Goal: Contribute content: Contribute content

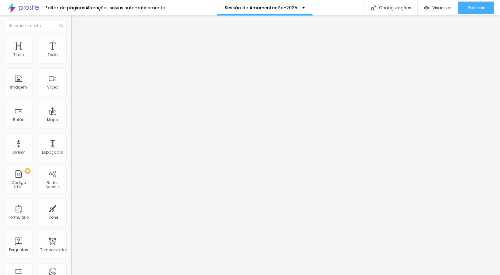
click at [75, 53] on font "Trocar imagem" at bounding box center [90, 50] width 30 height 5
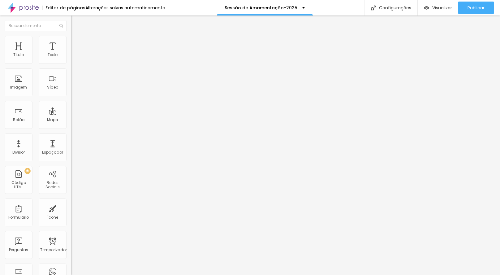
click at [75, 53] on font "Trocar imagem" at bounding box center [90, 50] width 30 height 5
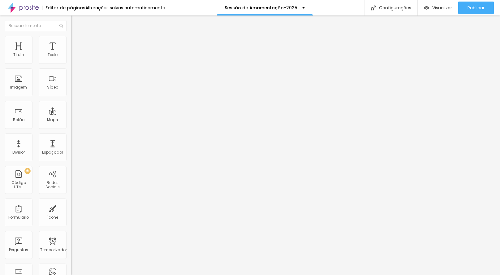
click at [75, 53] on font "Adicionar imagem" at bounding box center [93, 50] width 36 height 5
click at [75, 53] on font "Trocar imagem" at bounding box center [90, 50] width 30 height 5
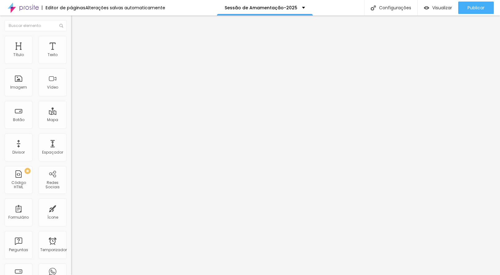
click at [75, 53] on font "Trocar imagem" at bounding box center [90, 50] width 30 height 5
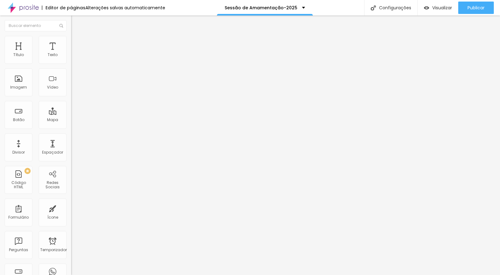
click at [71, 53] on div "Adicionar imagem" at bounding box center [106, 50] width 71 height 4
click at [75, 53] on font "Adicionar imagem" at bounding box center [93, 50] width 36 height 5
click at [71, 42] on li "Avançado" at bounding box center [106, 45] width 71 height 6
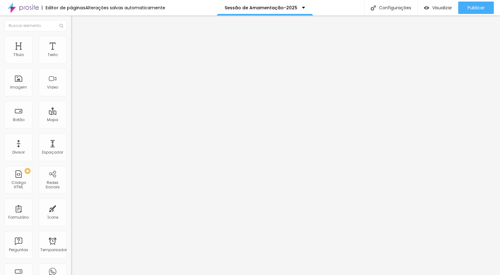
click at [71, 40] on li "Estilo" at bounding box center [106, 39] width 71 height 6
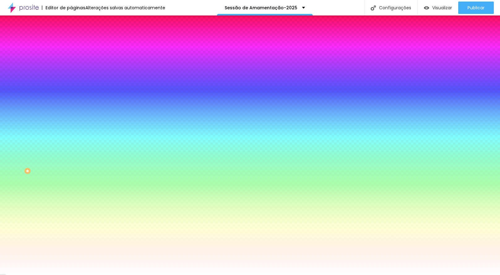
click at [71, 35] on img at bounding box center [74, 33] width 6 height 6
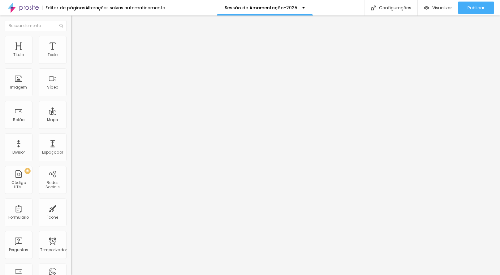
click at [75, 53] on font "Adicionar imagem" at bounding box center [93, 50] width 36 height 5
click at [77, 42] on font "Estilo" at bounding box center [82, 39] width 10 height 5
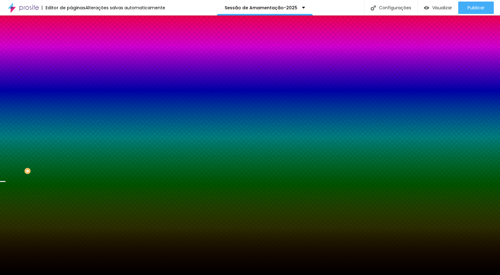
click at [75, 57] on font "Trocar imagem" at bounding box center [90, 54] width 30 height 5
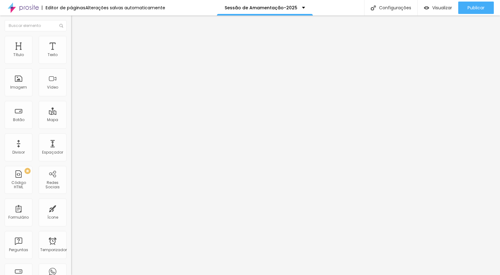
click at [71, 59] on button "button" at bounding box center [75, 56] width 9 height 7
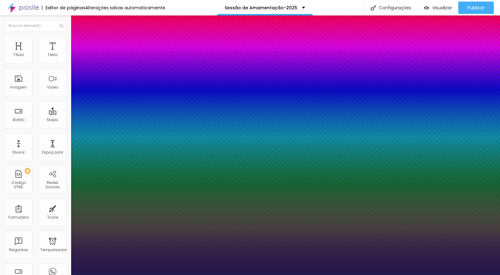
type input "1"
type input "18"
type input "1"
type input "23"
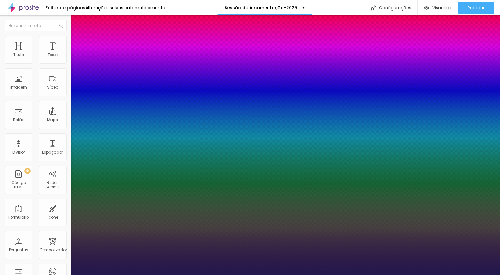
type input "23"
type input "1"
type input "26"
type input "1"
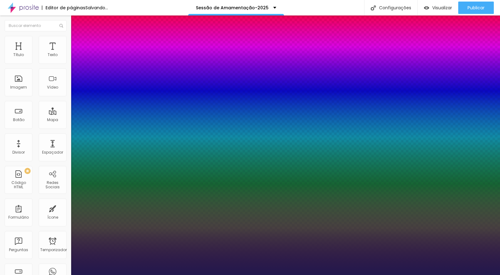
type input "34"
type input "1"
type input "37"
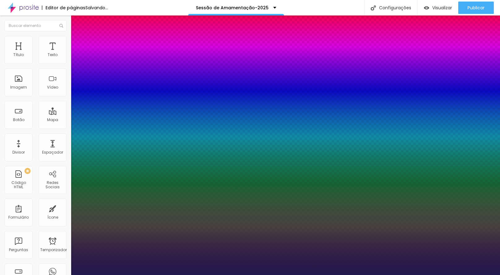
type input "1"
type input "44"
type input "1"
type input "46"
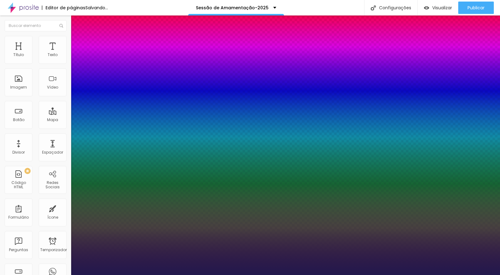
type input "46"
type input "1"
type input "49"
type input "1"
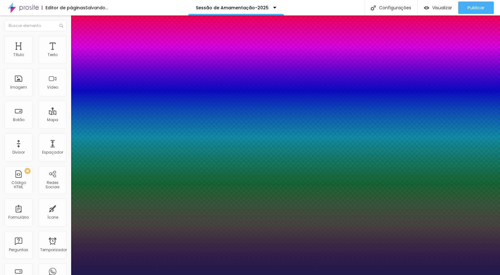
type input "50"
type input "1"
type input "51"
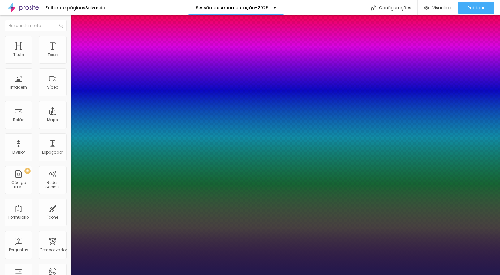
type input "1"
type input "52"
type input "1"
type input "53"
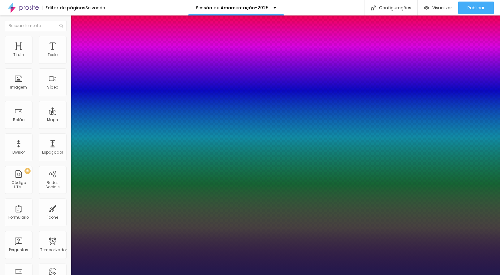
type input "53"
type input "1"
type input "46"
type input "1"
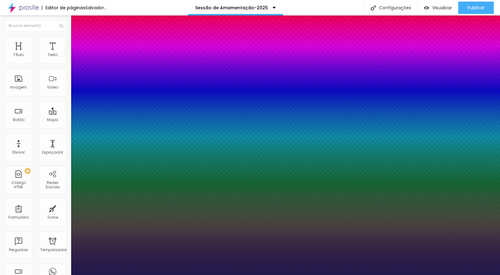
type input "38"
type input "1"
type input "37"
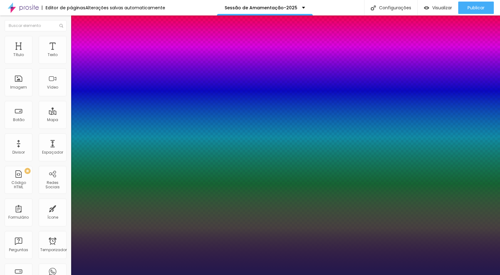
type input "1"
type input "36"
type input "1"
type input "37"
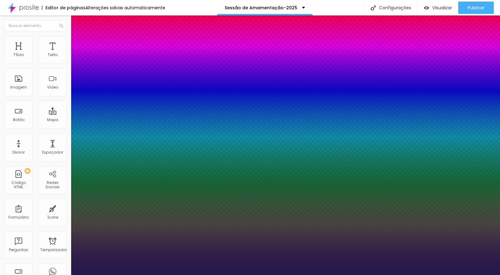
type input "37"
type input "1"
type input "39"
type input "1"
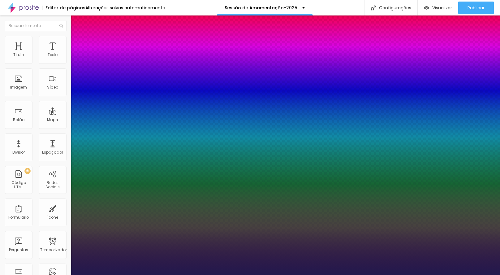
type input "41"
type input "1"
type input "42"
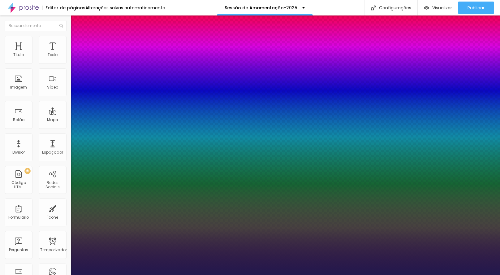
type input "1"
drag, startPoint x: 85, startPoint y: 106, endPoint x: 96, endPoint y: 107, distance: 11.2
type input "42"
click at [185, 275] on div at bounding box center [250, 275] width 500 height 0
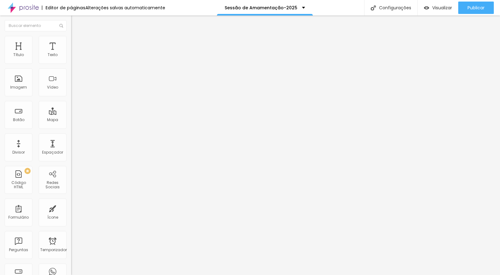
click at [71, 42] on li "Avançado" at bounding box center [106, 45] width 71 height 6
click at [71, 36] on ul "Conteúdo Estilo Avançado" at bounding box center [106, 39] width 71 height 19
click at [71, 37] on img at bounding box center [74, 39] width 6 height 6
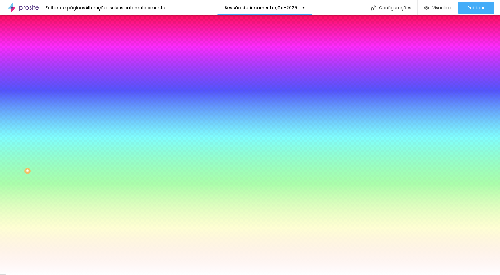
click at [71, 35] on img at bounding box center [74, 33] width 6 height 6
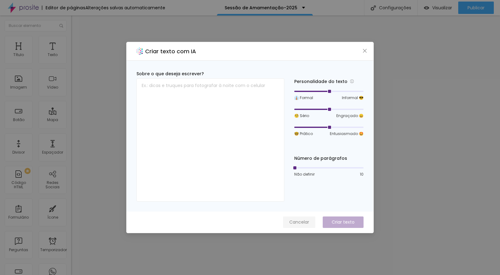
click at [300, 222] on font "Cancelar" at bounding box center [300, 222] width 20 height 6
click at [297, 221] on font "Cancelar" at bounding box center [300, 222] width 20 height 6
click at [296, 222] on font "Cancelar" at bounding box center [300, 222] width 20 height 6
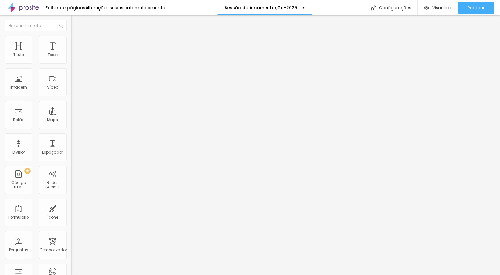
click at [71, 38] on img at bounding box center [74, 39] width 6 height 6
click at [71, 68] on font "Título 4" at bounding box center [79, 65] width 17 height 6
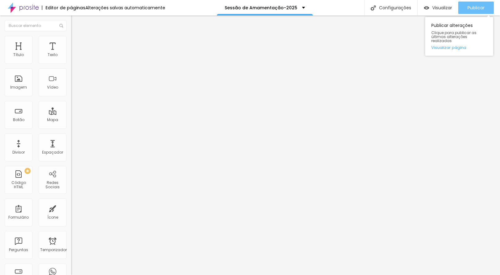
click at [470, 8] on font "Publicar" at bounding box center [476, 8] width 17 height 6
click at [474, 9] on font "Publicar" at bounding box center [476, 8] width 17 height 6
click at [475, 8] on font "Publicar" at bounding box center [476, 8] width 17 height 6
click at [471, 8] on font "Publicar" at bounding box center [476, 8] width 17 height 6
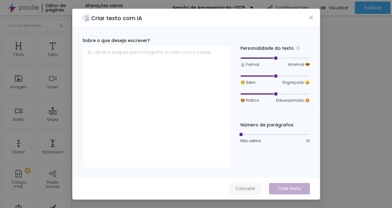
click at [251, 189] on font "Cancelar" at bounding box center [245, 189] width 20 height 6
click at [248, 185] on button "Cancelar" at bounding box center [245, 188] width 32 height 11
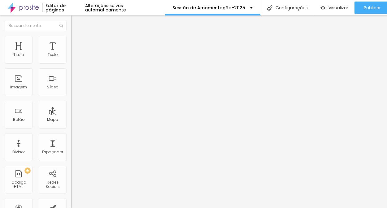
click at [71, 114] on input "range" at bounding box center [91, 116] width 40 height 5
type input "29"
type input "28"
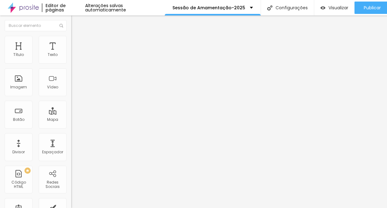
type input "27"
type input "26"
type input "23"
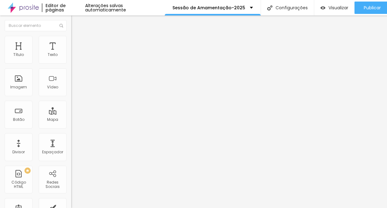
type input "23"
type input "18"
type input "16"
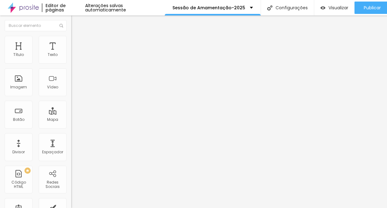
type input "14"
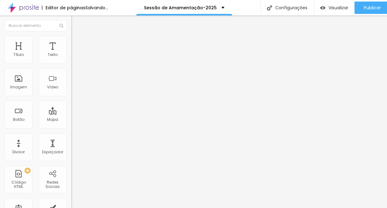
type input "16"
type input "17"
type input "18"
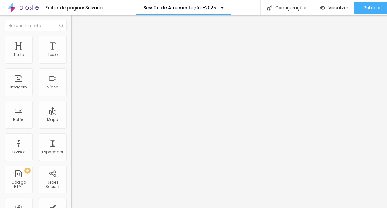
type input "18"
type input "19"
type input "20"
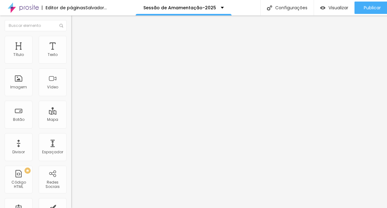
type input "21"
type input "22"
type input "23"
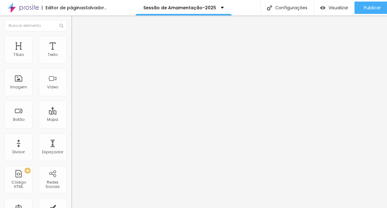
type input "23"
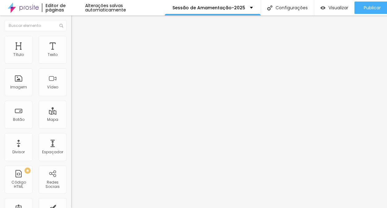
type input "24"
type input "25"
type input "26"
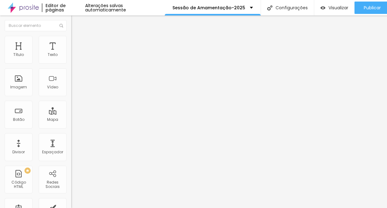
type input "26"
click at [71, 148] on input "range" at bounding box center [91, 150] width 40 height 5
type input "1.2"
type input "1.1"
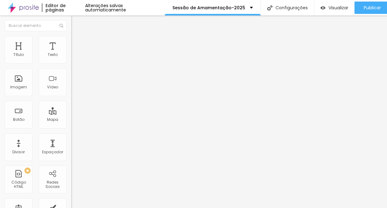
type input "1.1"
type input "1"
type input "0.9"
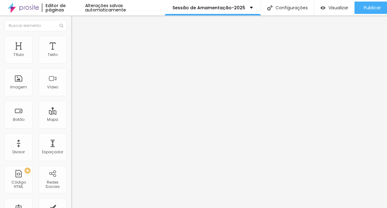
type input "0.8"
type input "0.7"
type input "0.8"
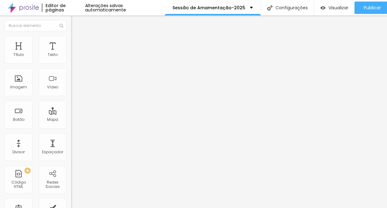
type input "0.8"
type input "0.9"
type input "1"
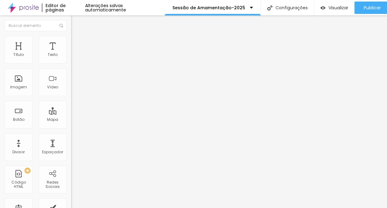
type input "1.1"
type input "1.2"
type input "1.3"
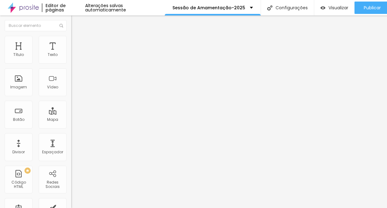
type input "1.3"
type input "1.2"
drag, startPoint x: 36, startPoint y: 83, endPoint x: 32, endPoint y: 85, distance: 4.2
type input "1.2"
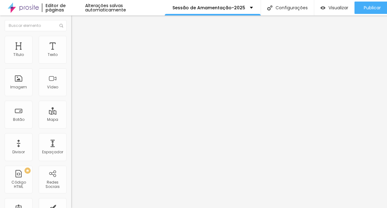
type input "17"
type input "16"
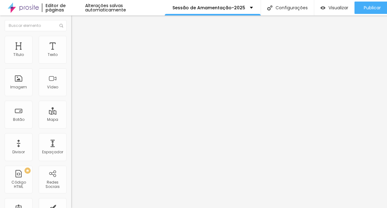
type input "13"
type input "10"
type input "8"
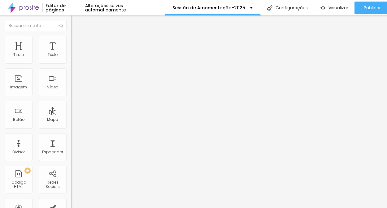
type input "8"
type input "9"
type input "10"
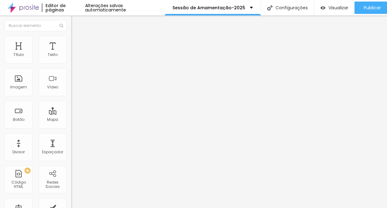
type input "11"
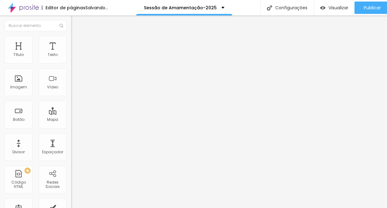
type input "13"
type input "14"
type input "15"
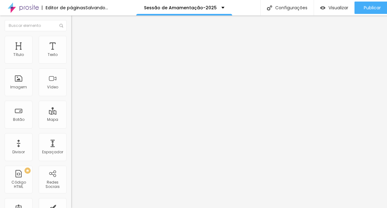
type input "15"
type input "16"
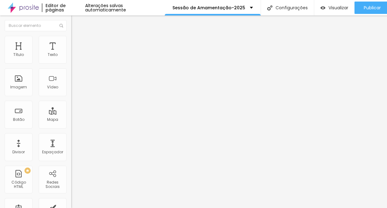
type input "15"
type input "16"
type input "17"
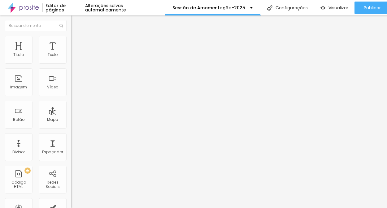
type input "17"
type input "18"
type input "17"
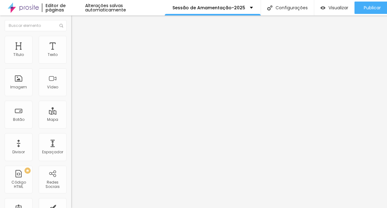
type input "16"
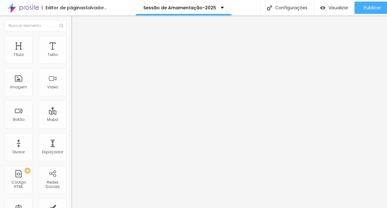
type input "16"
click at [71, 114] on input "range" at bounding box center [91, 116] width 40 height 5
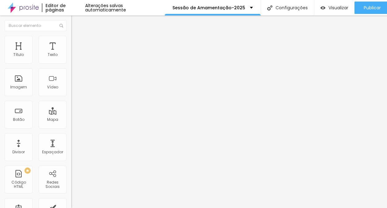
drag, startPoint x: 13, startPoint y: 96, endPoint x: -1, endPoint y: 95, distance: 14.6
type input "1.3"
type input "1.2"
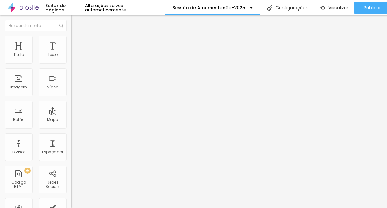
type input "1.2"
type input "1"
type input "0.8"
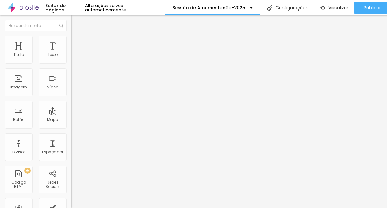
type input "0.7"
type input "0.6"
type input "0.5"
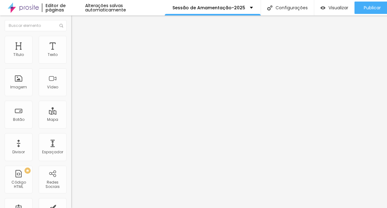
type input "0.5"
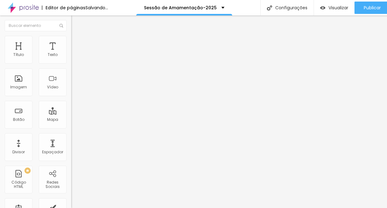
type input "0.7"
type input "0.9"
type input "1"
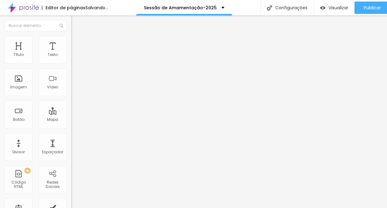
type input "1"
type input "1.1"
type input "1.2"
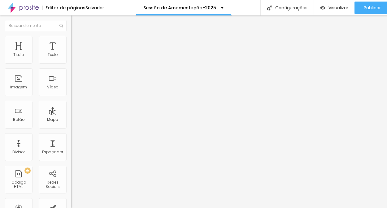
type input "1.3"
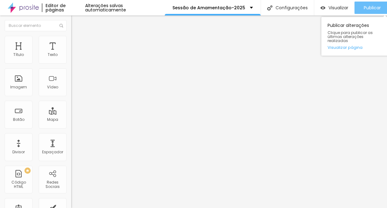
click at [370, 5] on font "Publicar" at bounding box center [372, 8] width 17 height 6
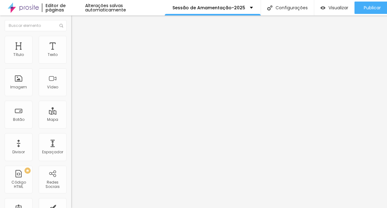
scroll to position [1, 0]
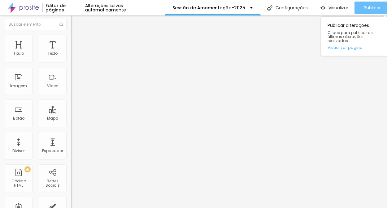
click at [375, 9] on font "Publicar" at bounding box center [372, 8] width 17 height 6
